Goal: Task Accomplishment & Management: Use online tool/utility

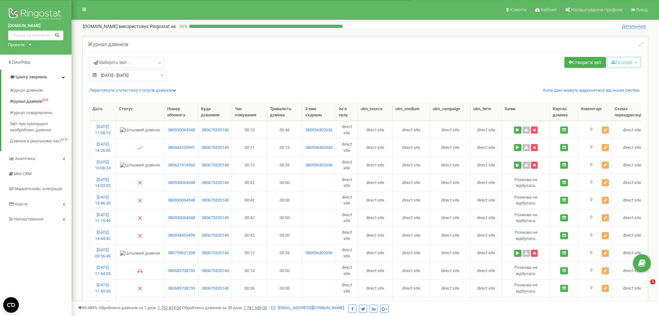
select select "100"
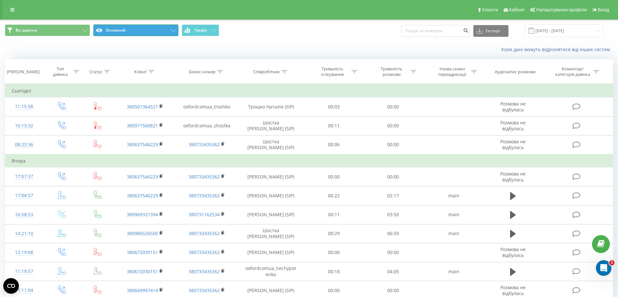
click at [135, 29] on button "Основний" at bounding box center [135, 30] width 85 height 12
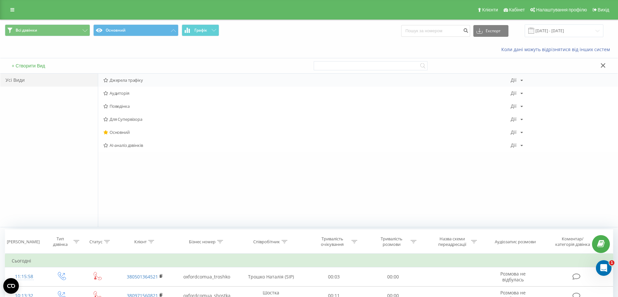
click at [140, 81] on span "Джерела трафіку" at bounding box center [307, 80] width 408 height 5
